Goal: Information Seeking & Learning: Learn about a topic

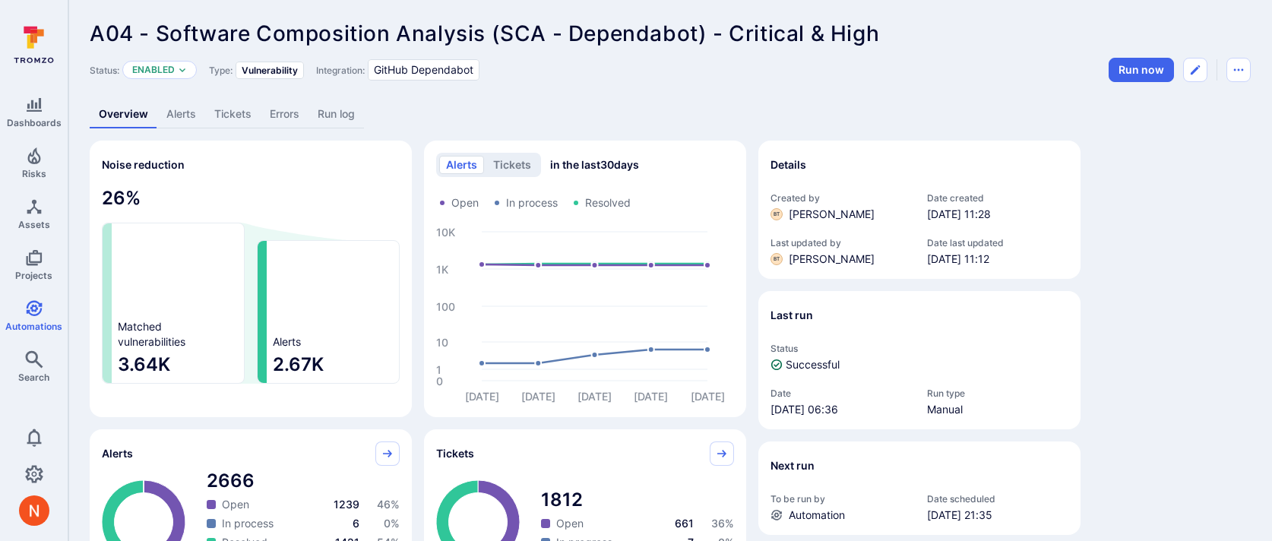
click at [349, 110] on link "Run log" at bounding box center [335, 114] width 55 height 28
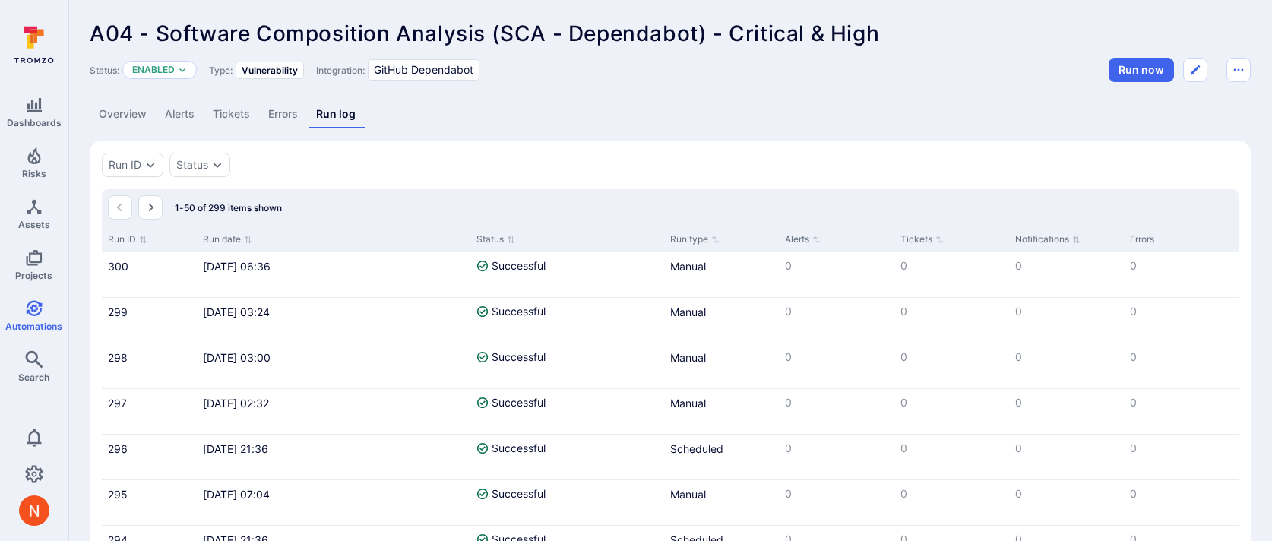
click at [138, 115] on link "Overview" at bounding box center [123, 114] width 66 height 28
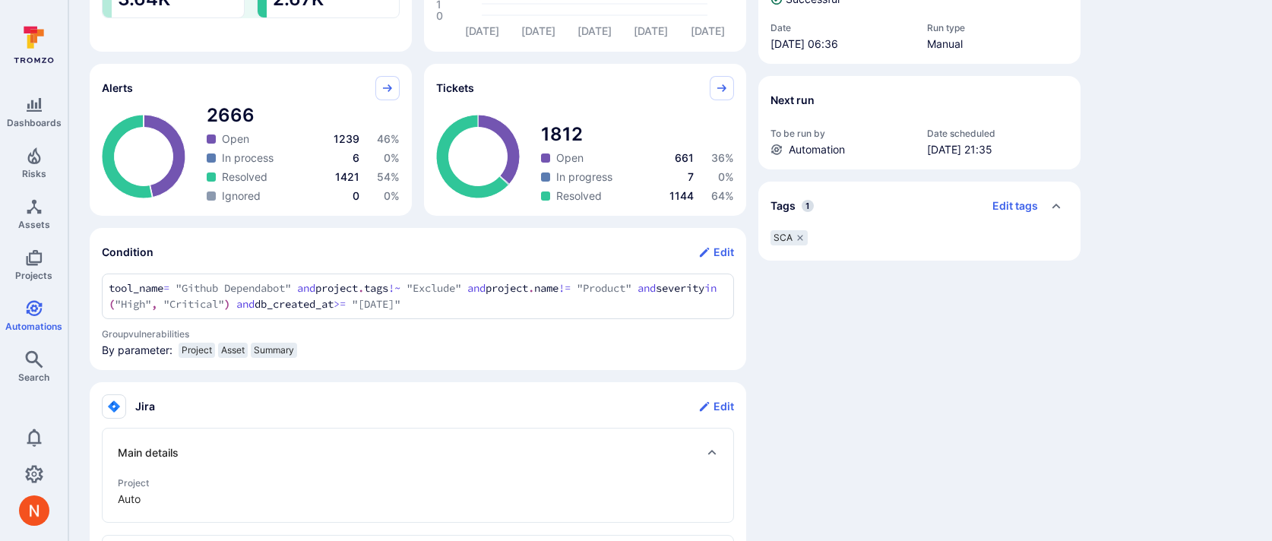
scroll to position [368, 0]
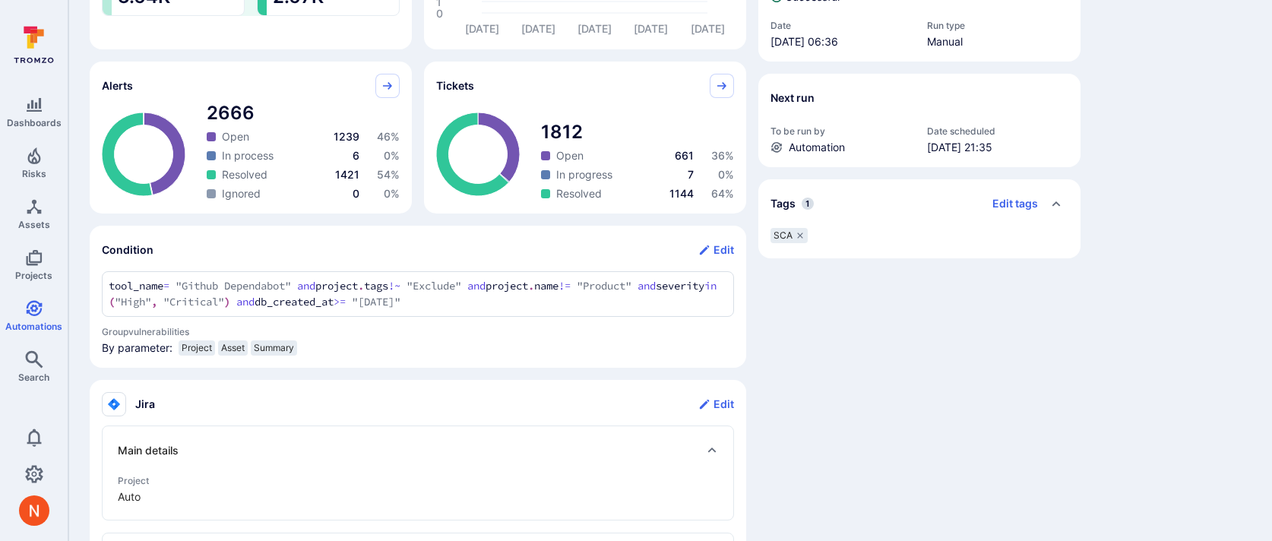
click at [96, 289] on section "Condition Edit tool_name = "Github Dependabot" and project.tags !~ "Exclude" an…" at bounding box center [418, 297] width 656 height 142
click at [938, 286] on div "Details Created by BT Billy Tinnes Date created Nov 7, 2024 at 11:28 Last updat…" at bounding box center [919, 341] width 322 height 1137
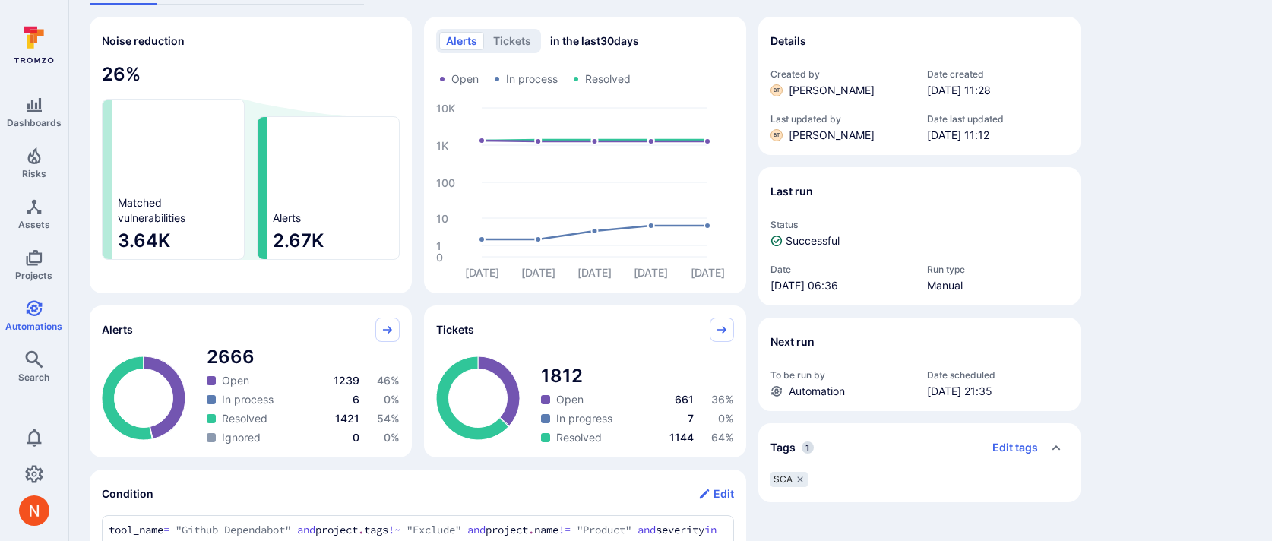
scroll to position [0, 0]
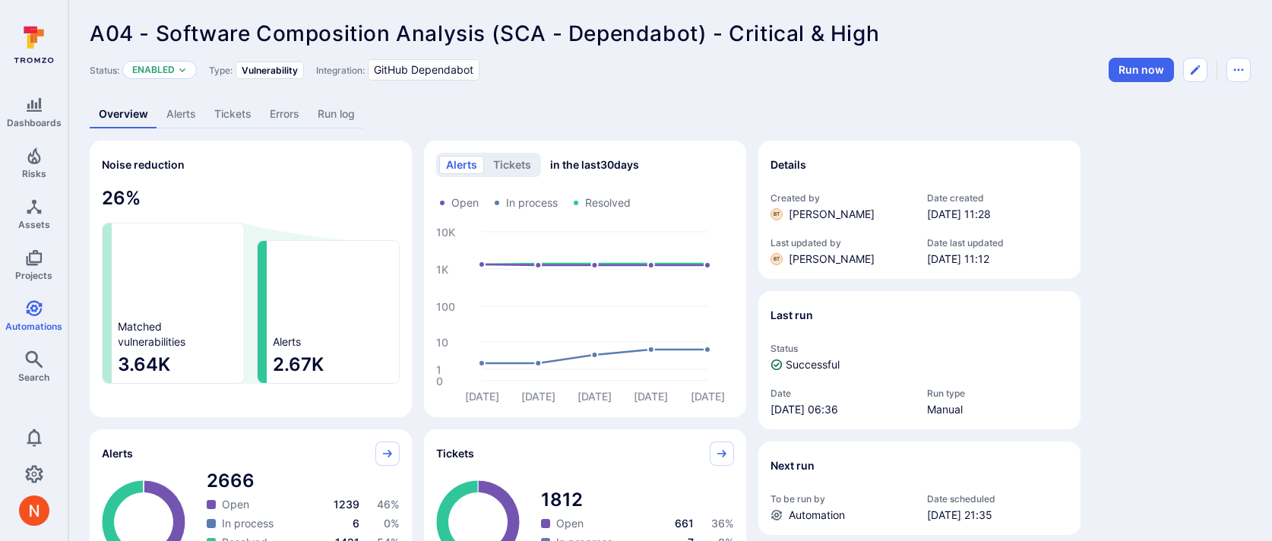
click at [340, 121] on link "Run log" at bounding box center [335, 114] width 55 height 28
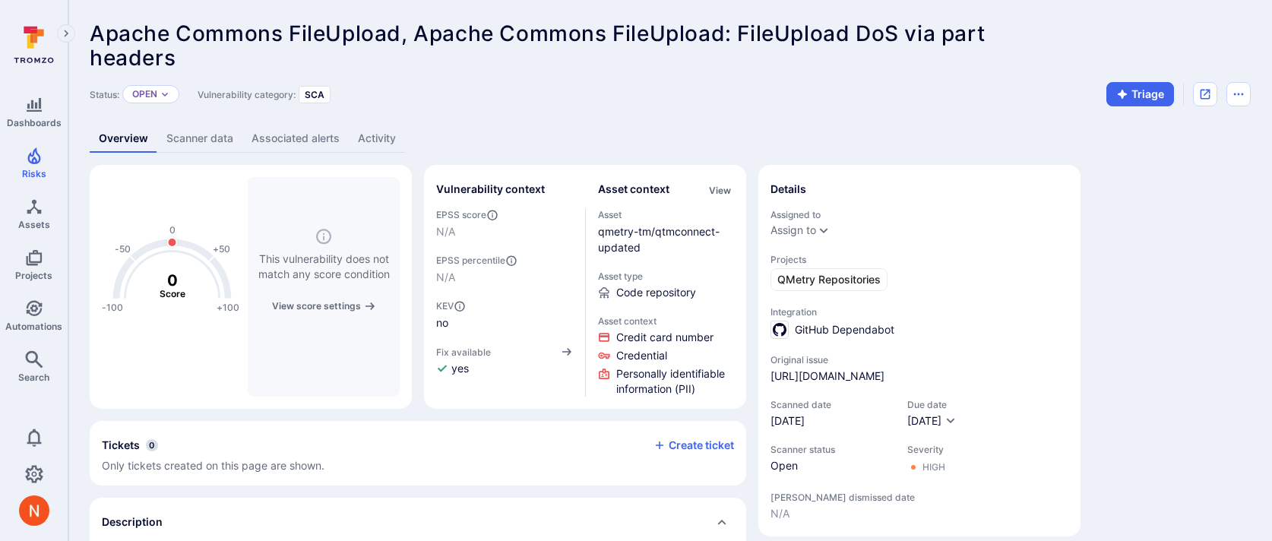
click at [277, 141] on link "Associated alerts" at bounding box center [295, 139] width 106 height 28
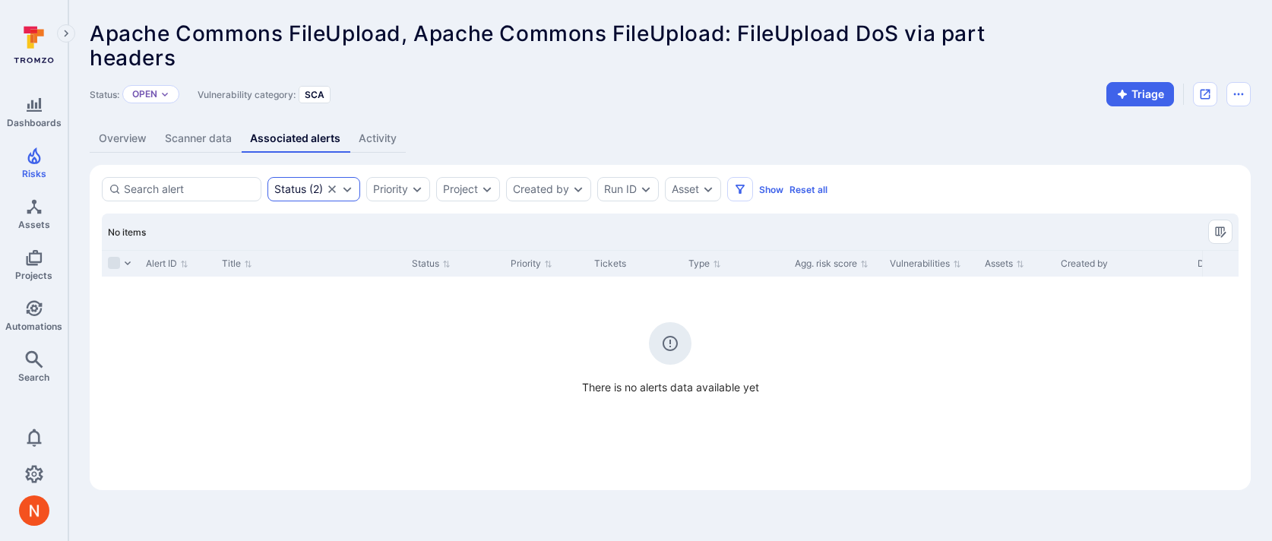
click at [332, 190] on icon "Clear selection" at bounding box center [332, 189] width 8 height 8
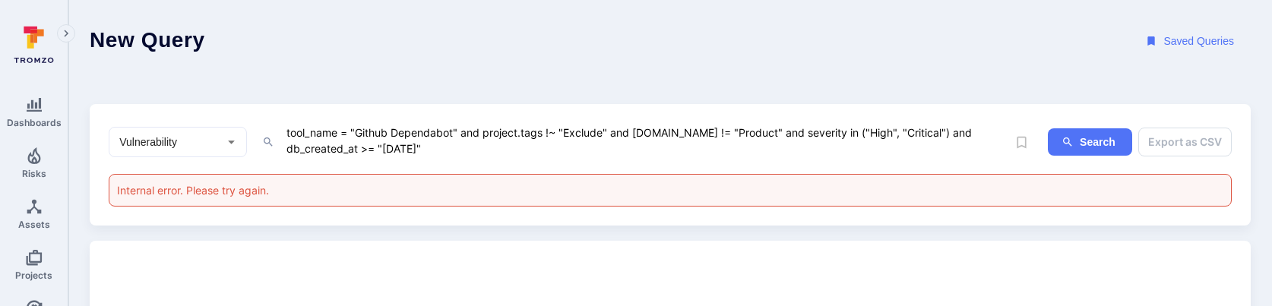
drag, startPoint x: 470, startPoint y: 139, endPoint x: 239, endPoint y: 136, distance: 231.7
click at [238, 136] on div "Vulnerability ​ tool_name = "Github Dependabot" and project.tags !~ "Exclude" a…" at bounding box center [558, 142] width 898 height 39
click at [292, 135] on textarea "tool_name = "Github Dependabot" and project.tags !~ "Exclude" and project.name …" at bounding box center [646, 140] width 722 height 35
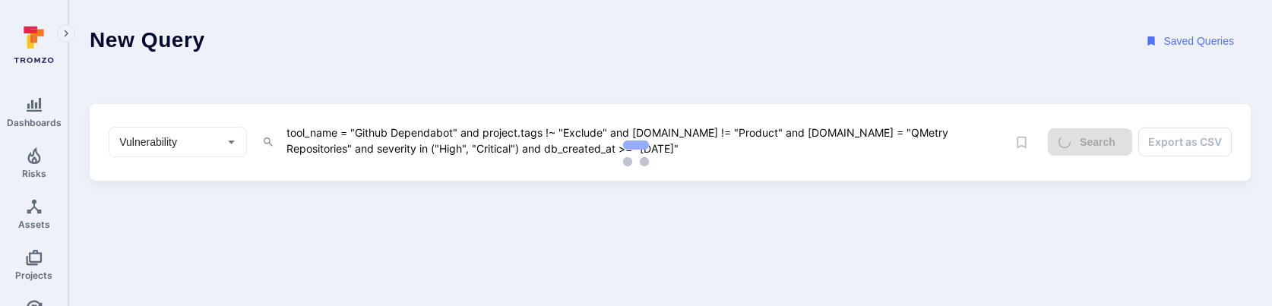
click at [725, 305] on body "Dashboards Risks Assets Projects Automations Search 0 Search New search Bugsnag…" at bounding box center [636, 153] width 1272 height 306
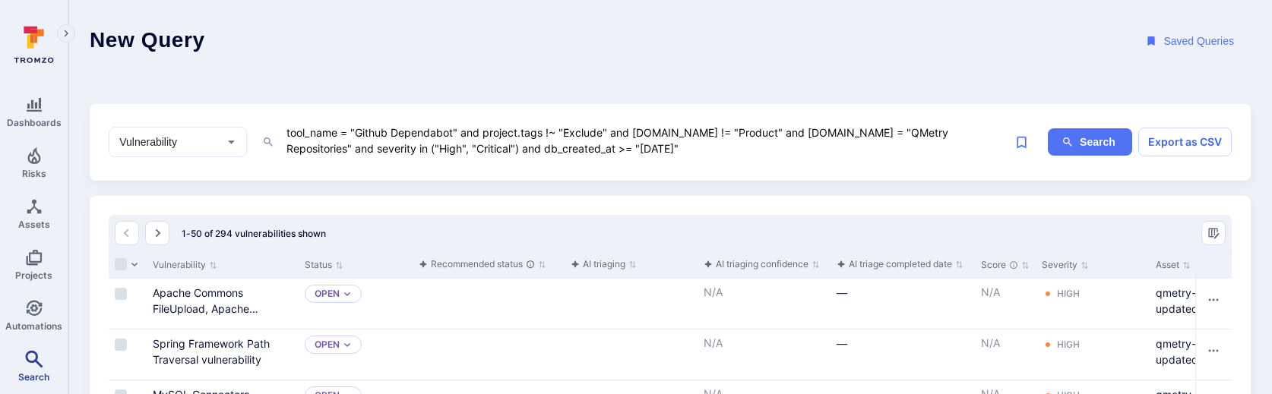
click at [23, 305] on link "Search" at bounding box center [34, 366] width 68 height 45
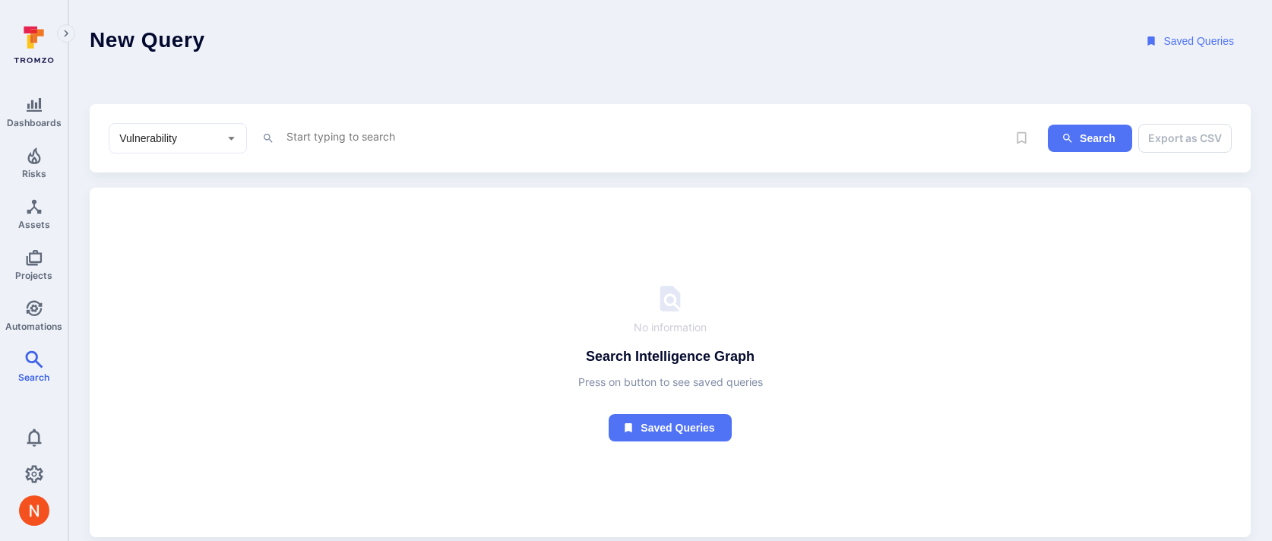
click at [369, 128] on textarea "Intelligence Graph search area" at bounding box center [646, 136] width 722 height 19
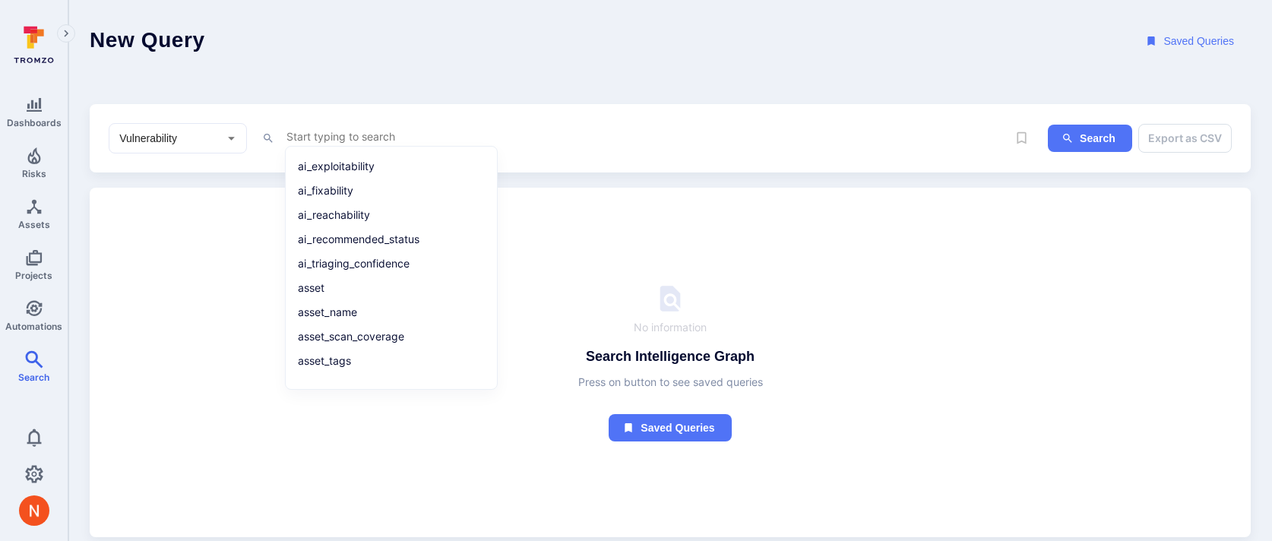
paste textarea "tool_name = "Github Dependabot" and project.tags !~ "Exclude" and project.name …"
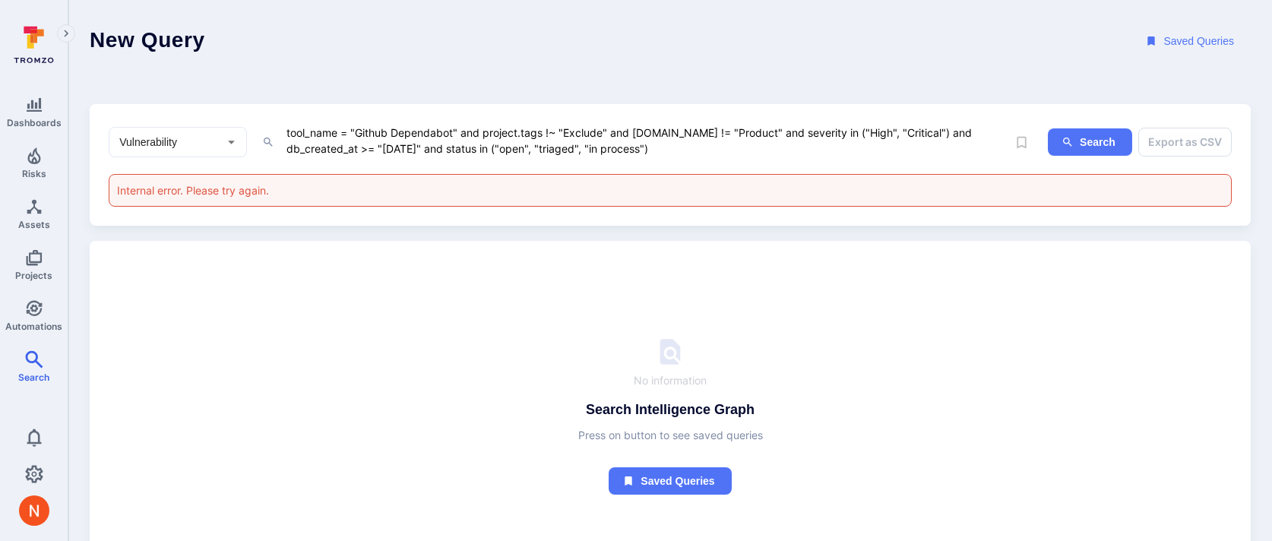
type textarea "tool_name = "Github Dependabot" and project.tags !~ "Exclude" and project.name …"
